Goal: Information Seeking & Learning: Find specific fact

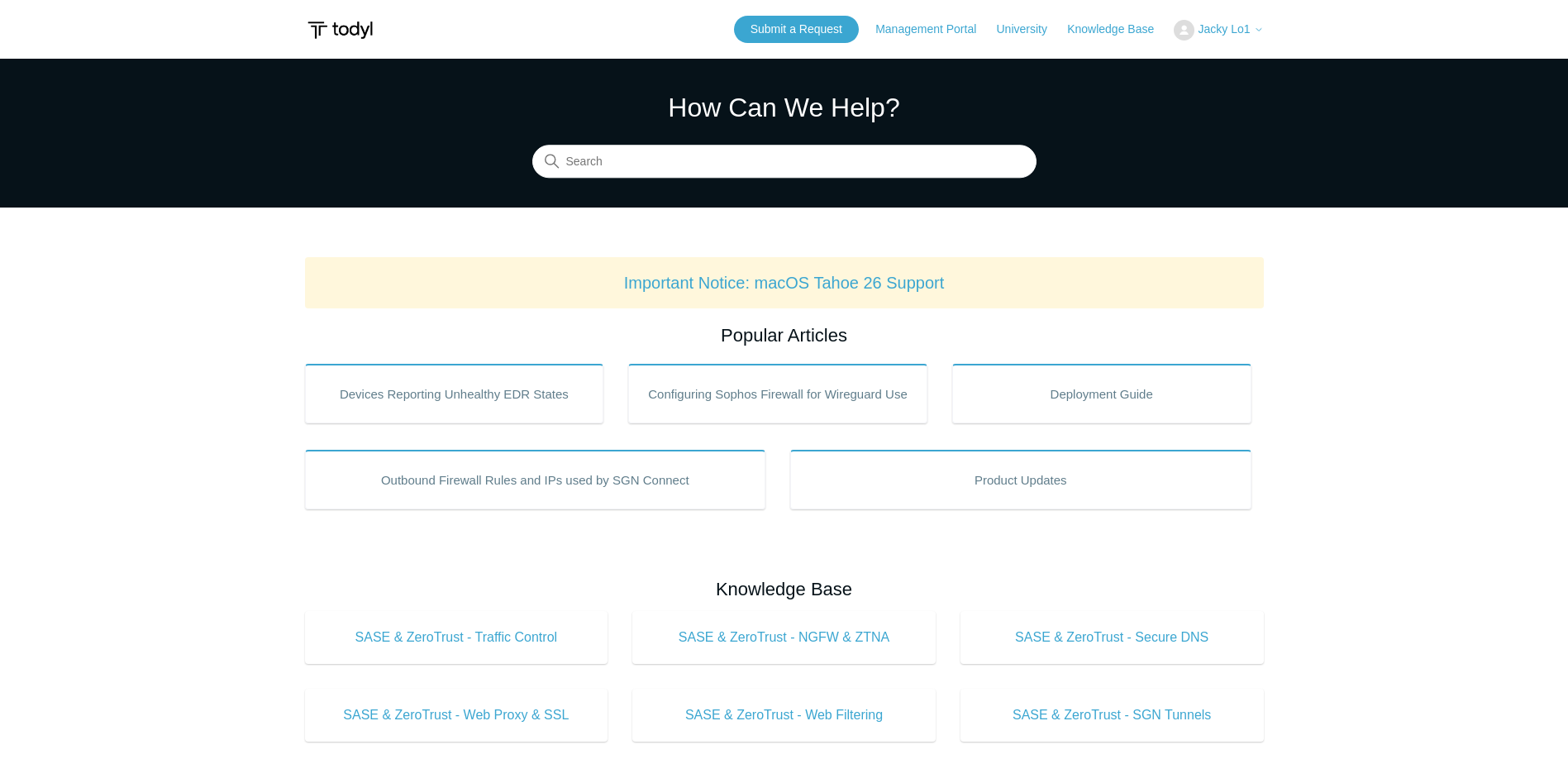
click at [673, 163] on input "Search" at bounding box center [784, 161] width 504 height 33
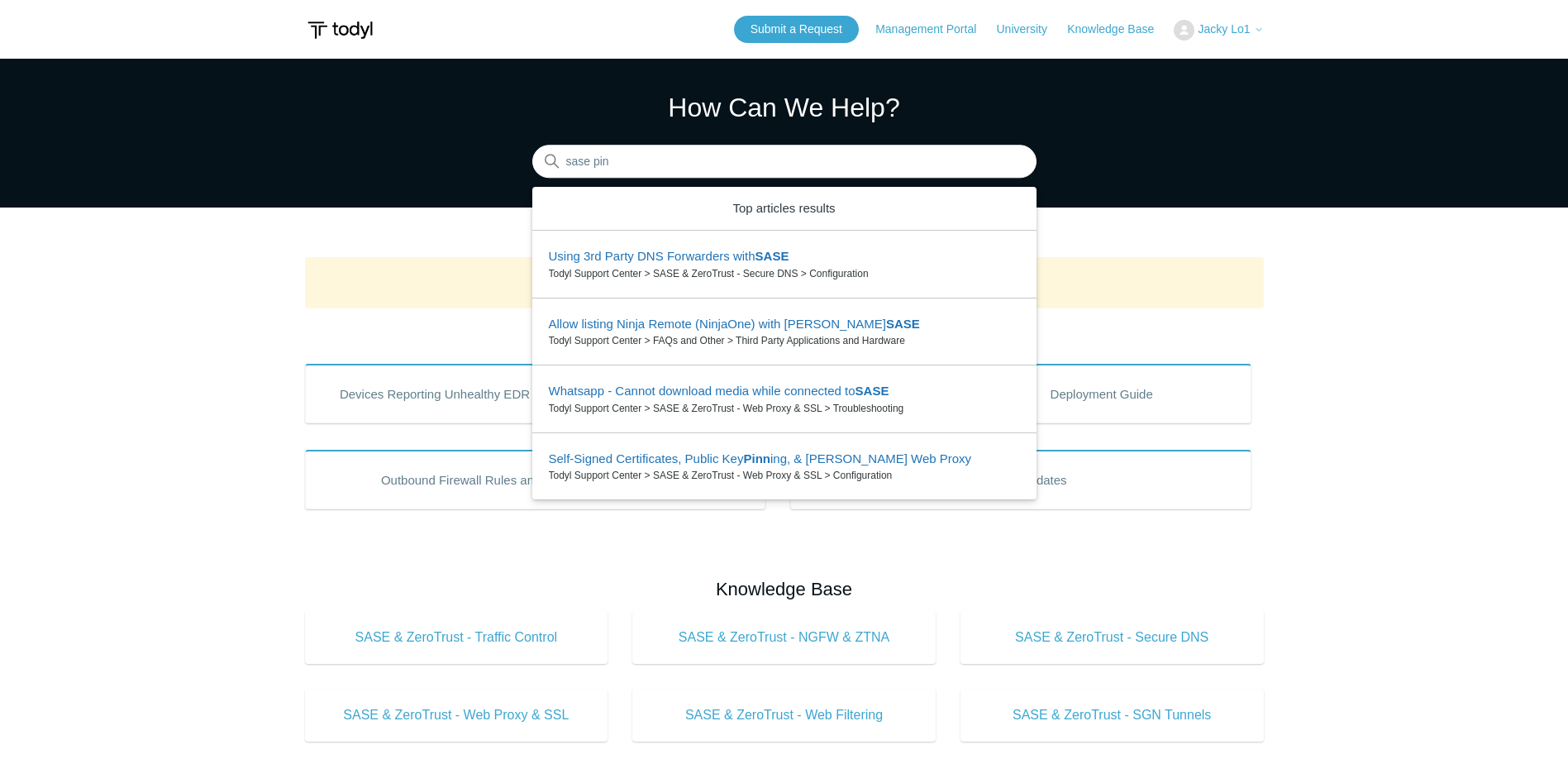
type input "sase pin"
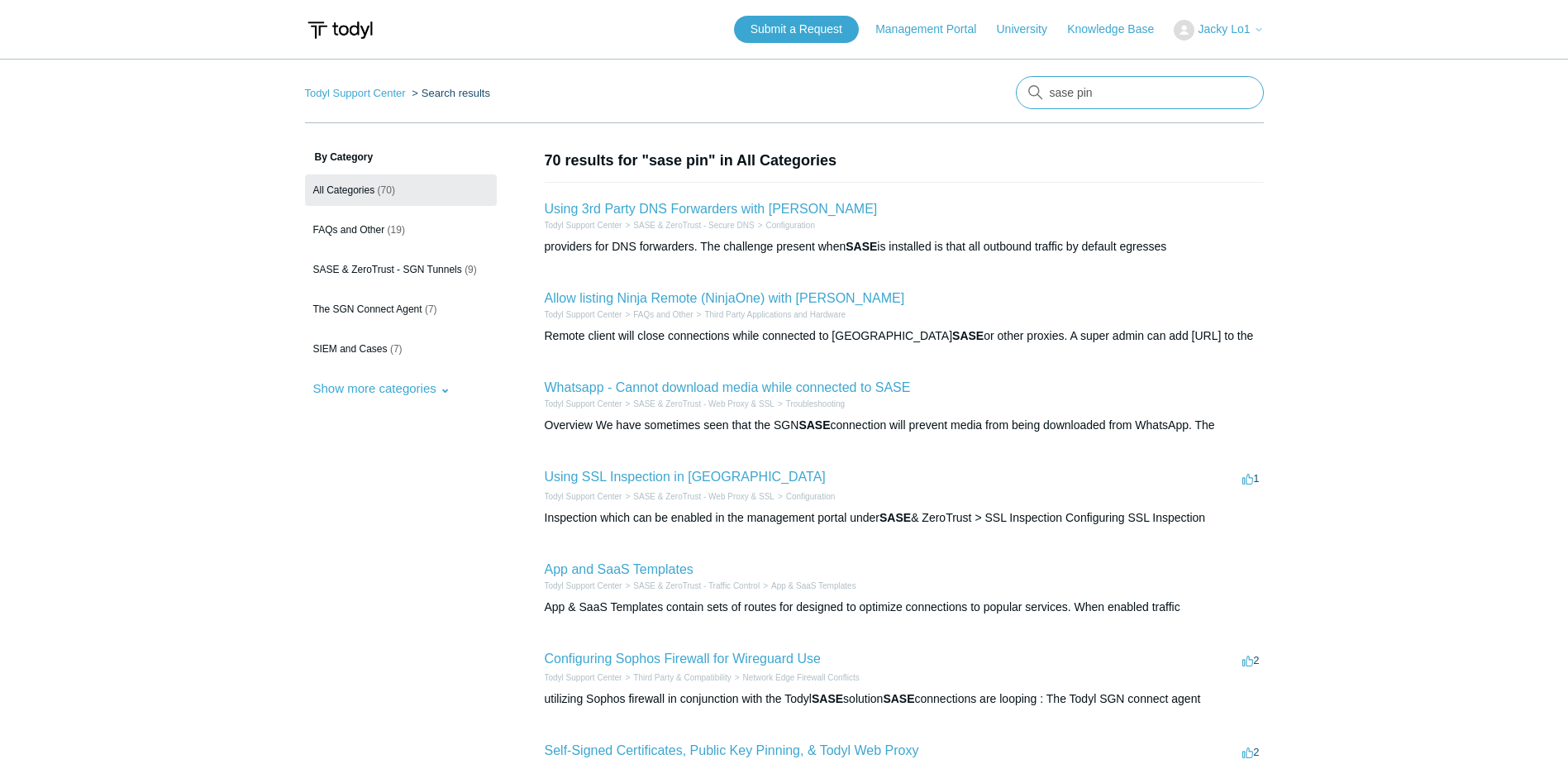
click at [1146, 97] on input "sase pin" at bounding box center [1139, 92] width 248 height 33
type input "sase pin code"
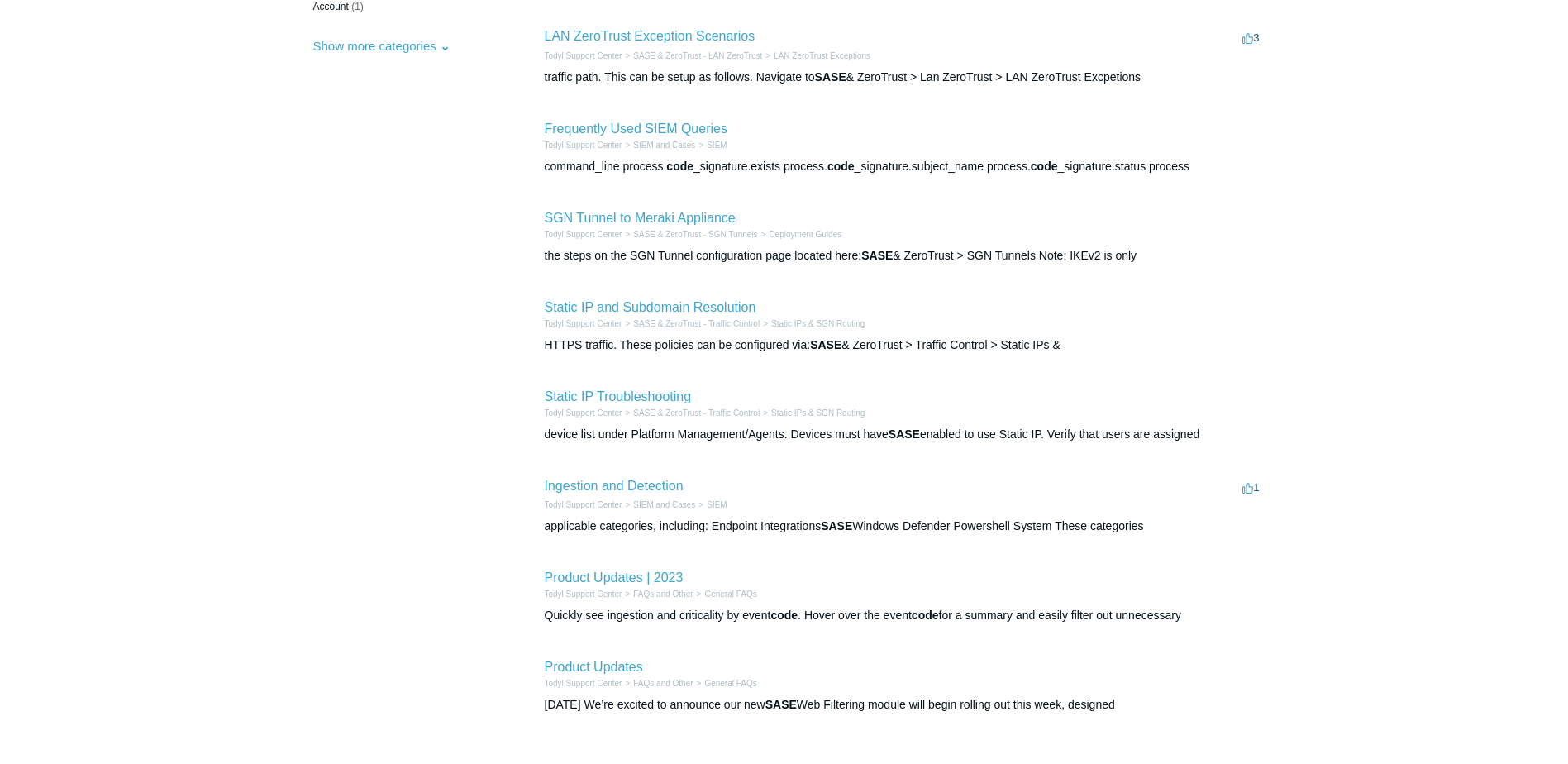
scroll to position [4, 0]
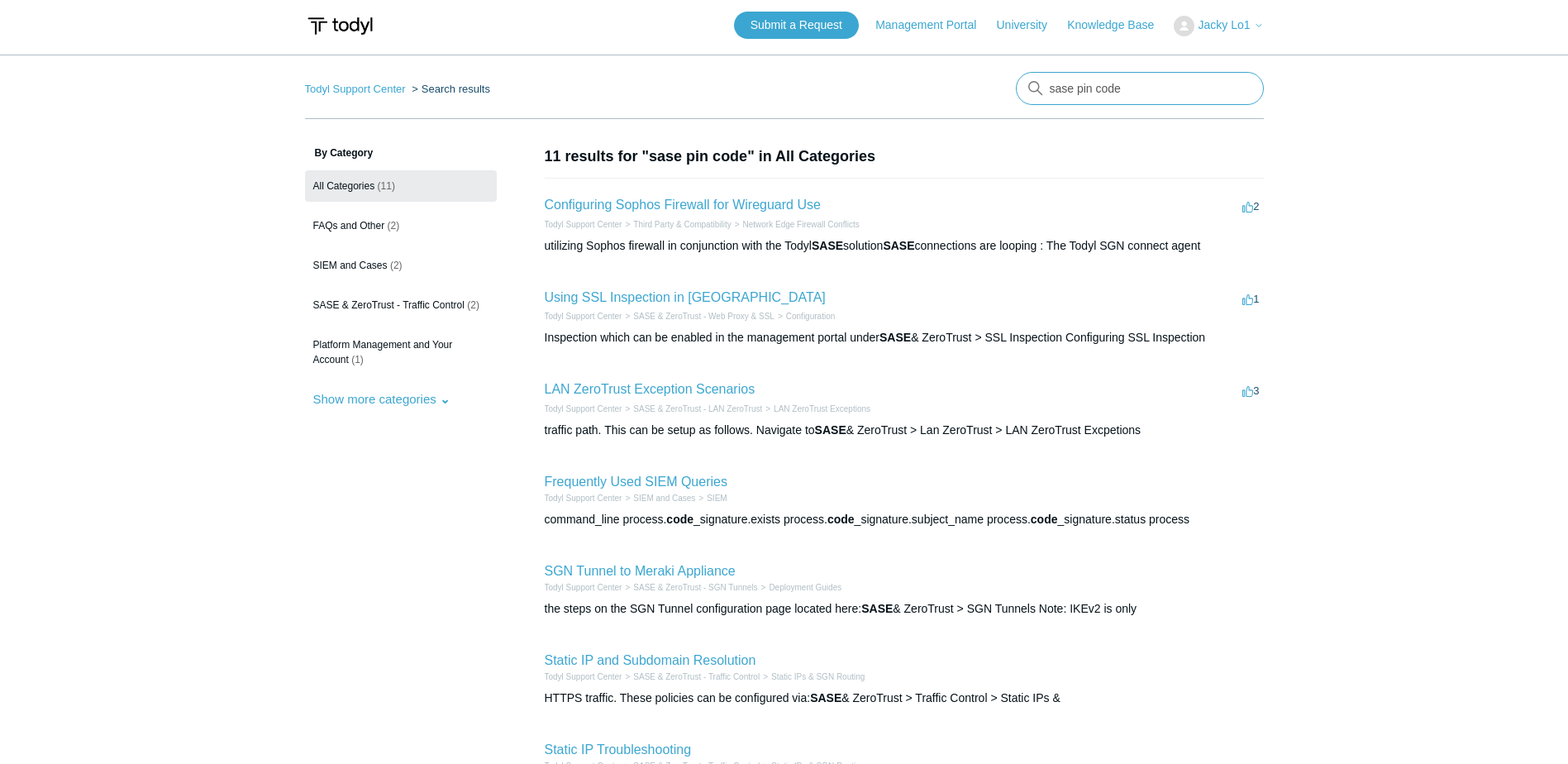
drag, startPoint x: 1132, startPoint y: 87, endPoint x: 1098, endPoint y: 91, distance: 34.2
click at [1098, 91] on input "sase pin code" at bounding box center [1139, 88] width 248 height 33
click at [1057, 86] on input "sase pin" at bounding box center [1139, 88] width 248 height 33
type input "pin"
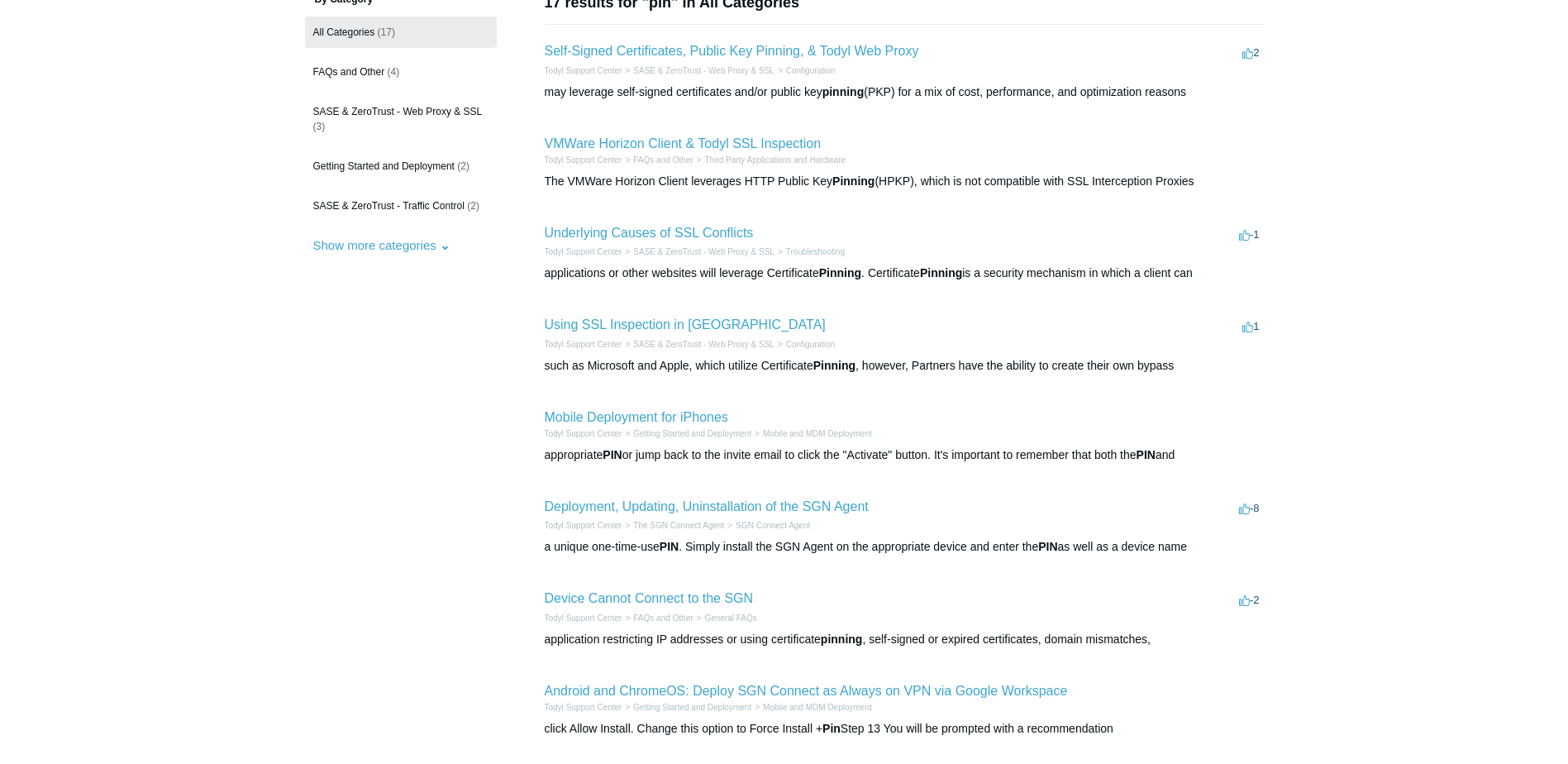
scroll to position [165, 0]
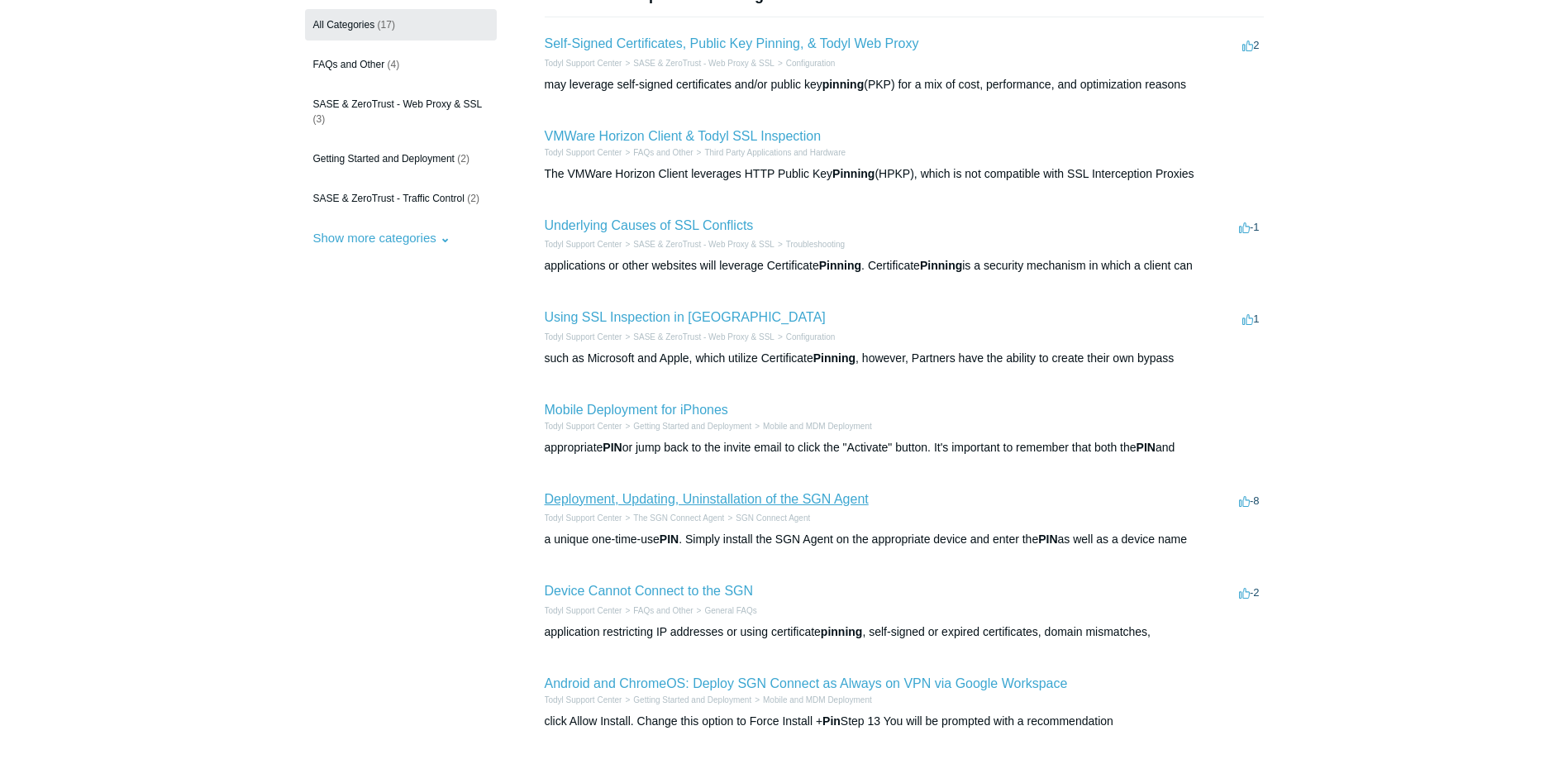
click at [840, 500] on link "Deployment, Updating, Uninstallation of the SGN Agent" at bounding box center [706, 498] width 324 height 14
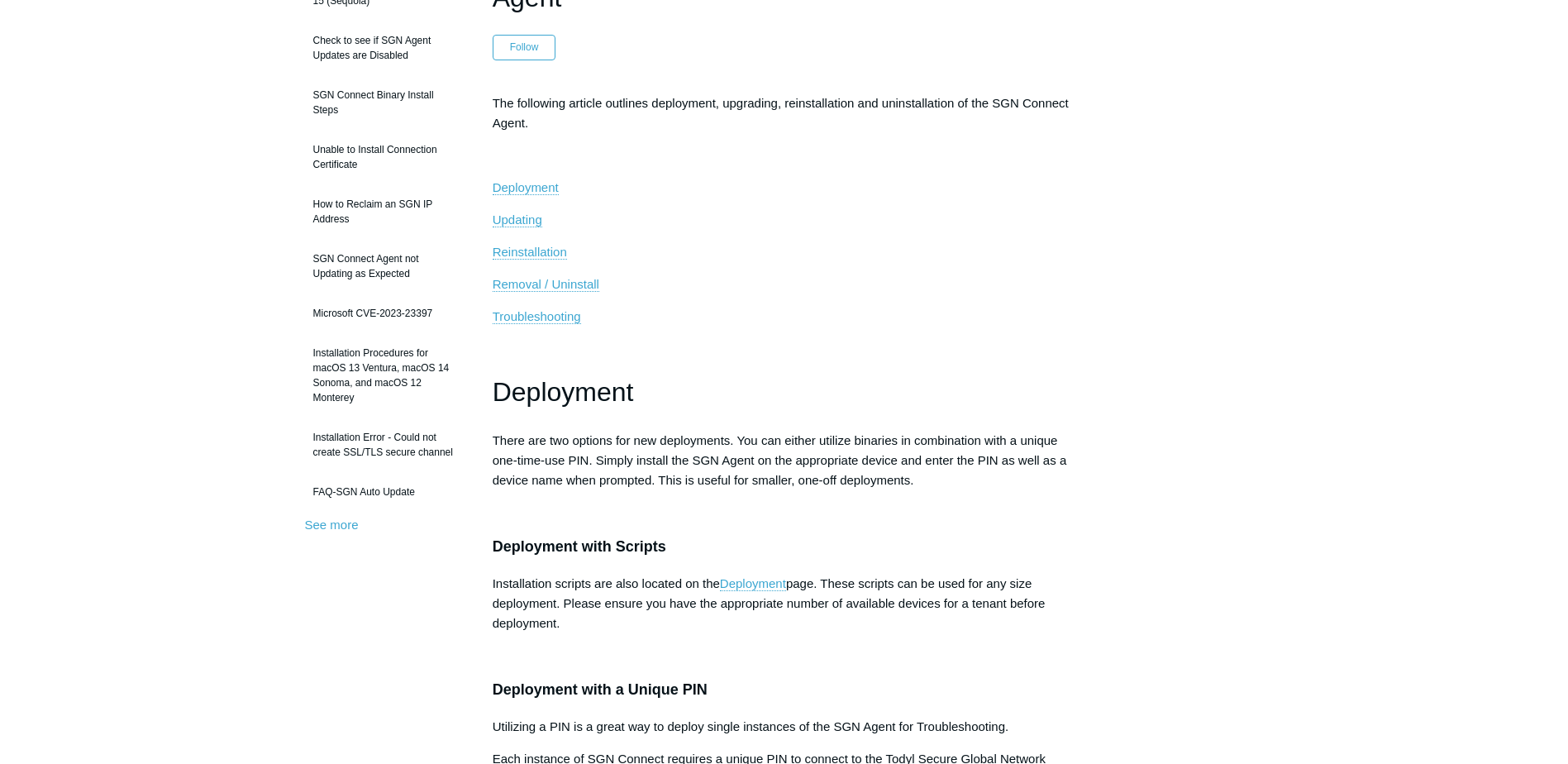
scroll to position [579, 0]
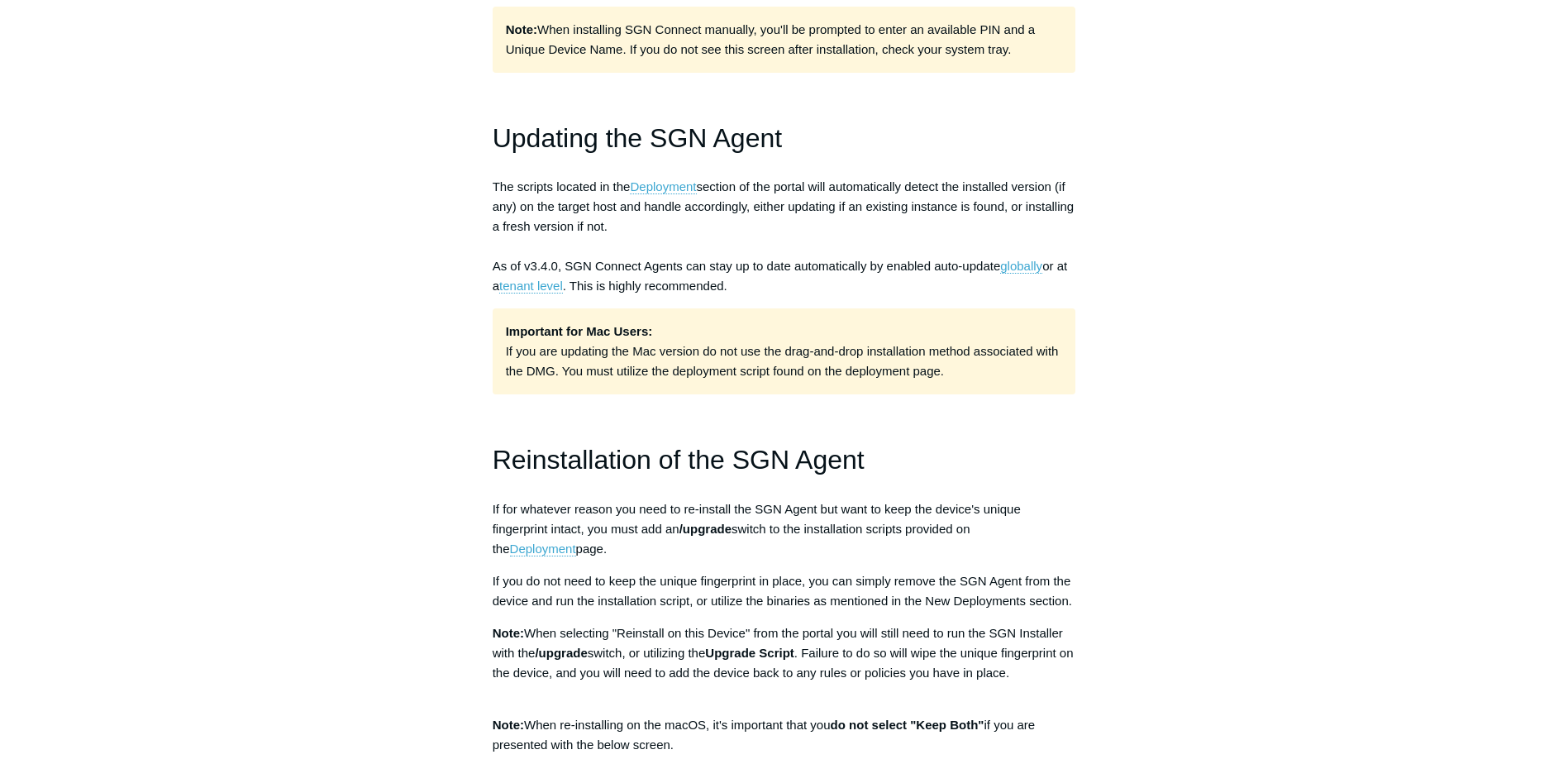
scroll to position [1075, 0]
